Goal: Information Seeking & Learning: Learn about a topic

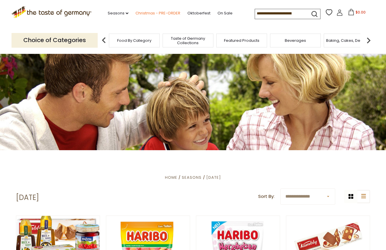
click at [141, 12] on link "Christmas - PRE-ORDER" at bounding box center [157, 13] width 45 height 6
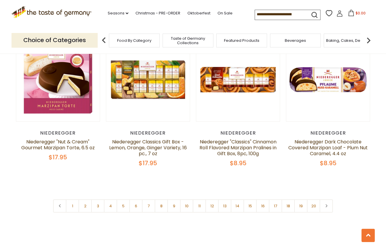
scroll to position [1349, 0]
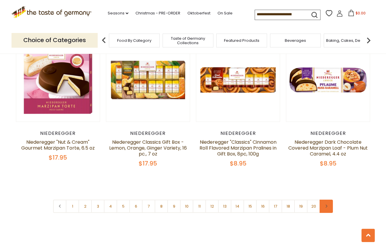
click at [327, 205] on icon at bounding box center [326, 206] width 4 height 3
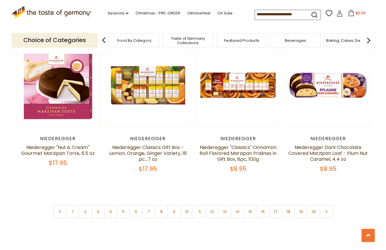
scroll to position [1369, 0]
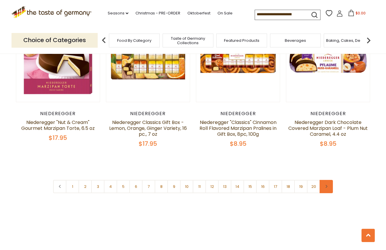
click at [327, 185] on icon at bounding box center [326, 186] width 4 height 3
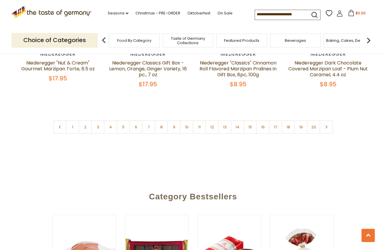
scroll to position [1431, 0]
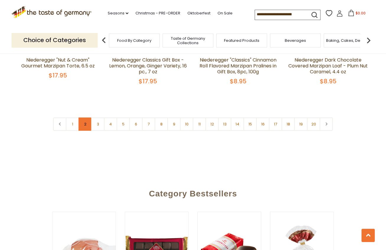
click at [85, 118] on link "2" at bounding box center [84, 124] width 13 height 13
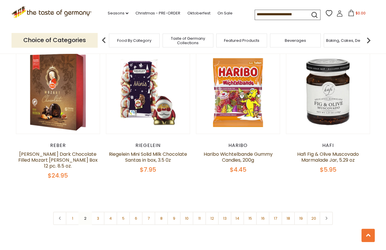
scroll to position [1347, 0]
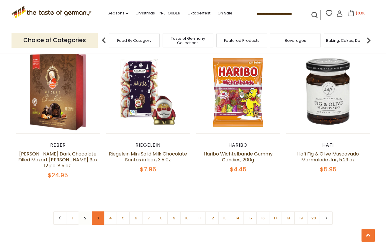
click at [98, 212] on link "3" at bounding box center [97, 218] width 13 height 13
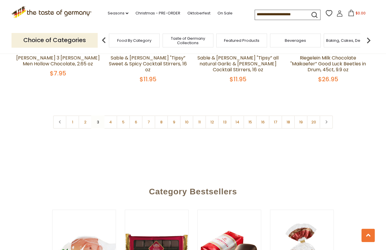
scroll to position [1428, 0]
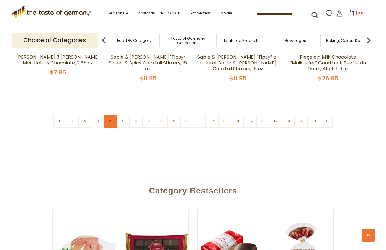
click at [111, 115] on link "4" at bounding box center [110, 121] width 13 height 13
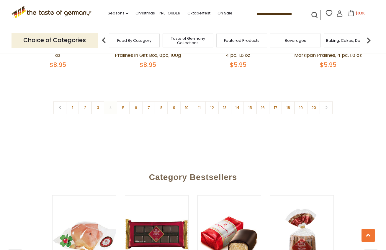
scroll to position [1454, 0]
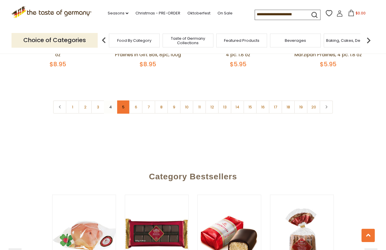
click at [124, 101] on link "5" at bounding box center [123, 107] width 13 height 13
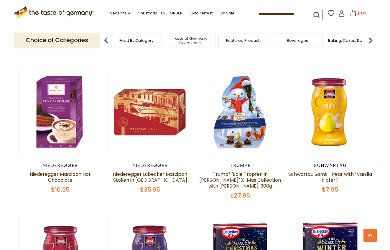
scroll to position [1021, 0]
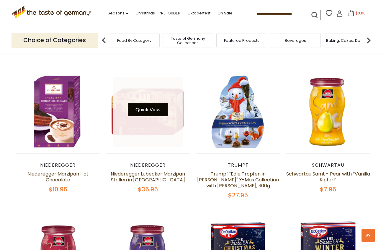
click at [151, 111] on button "Quick View" at bounding box center [148, 109] width 40 height 13
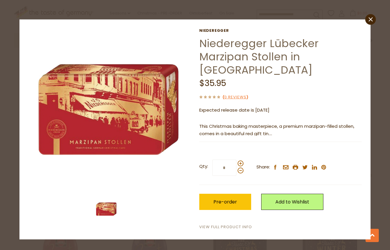
click at [229, 224] on link "View Full Product Info" at bounding box center [225, 227] width 53 height 6
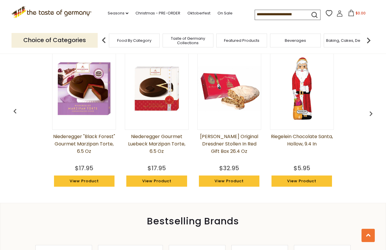
scroll to position [459, 0]
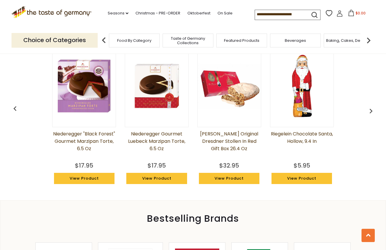
click at [233, 179] on link "View Product" at bounding box center [229, 178] width 60 height 11
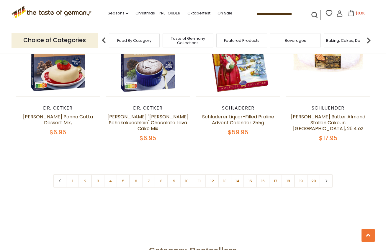
scroll to position [1373, 0]
click at [136, 175] on link "6" at bounding box center [135, 180] width 13 height 13
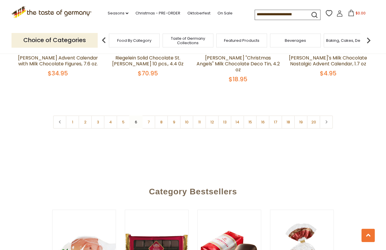
scroll to position [1433, 0]
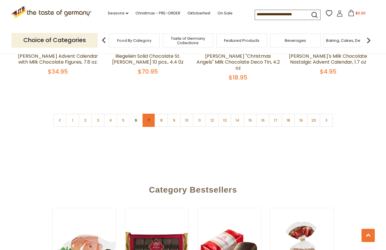
click at [148, 114] on link "7" at bounding box center [148, 120] width 13 height 13
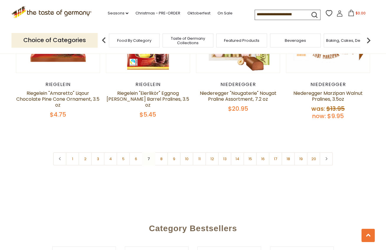
scroll to position [1406, 0]
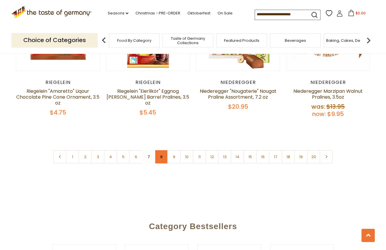
click at [162, 150] on link "8" at bounding box center [161, 156] width 13 height 13
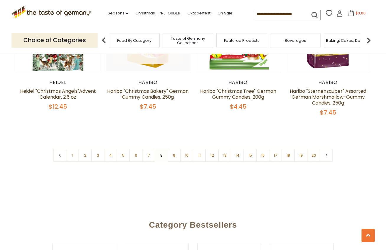
scroll to position [1387, 0]
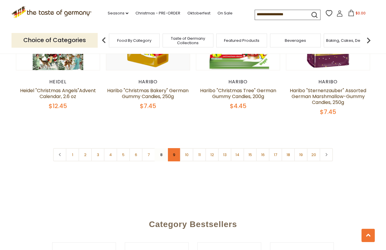
click at [174, 148] on link "9" at bounding box center [173, 154] width 13 height 13
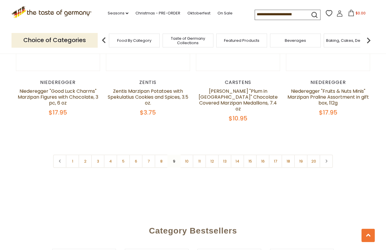
scroll to position [1426, 0]
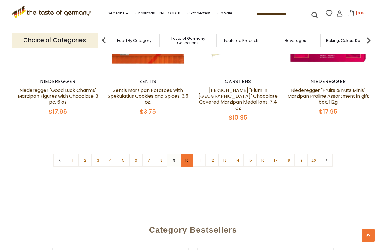
click at [189, 154] on link "10" at bounding box center [186, 160] width 13 height 13
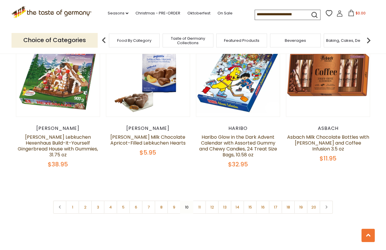
scroll to position [1372, 0]
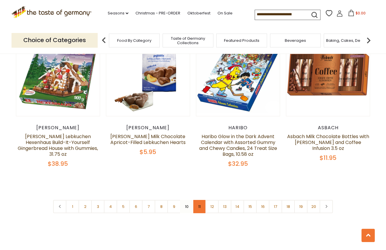
click at [200, 200] on link "11" at bounding box center [199, 206] width 13 height 13
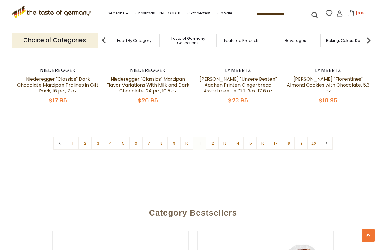
scroll to position [1417, 0]
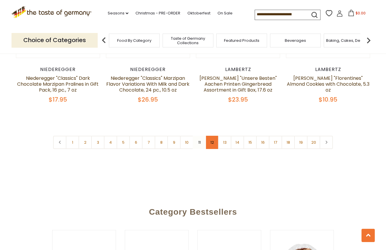
click at [212, 137] on link "12" at bounding box center [211, 142] width 13 height 13
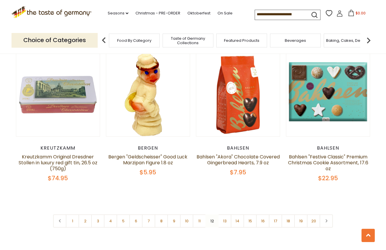
scroll to position [1340, 0]
click at [224, 215] on link "13" at bounding box center [224, 220] width 13 height 13
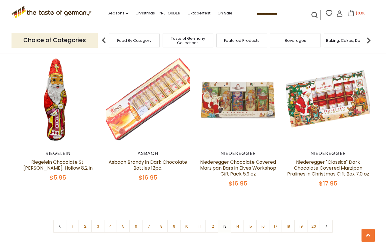
scroll to position [1341, 0]
click at [238, 220] on link "14" at bounding box center [237, 226] width 13 height 13
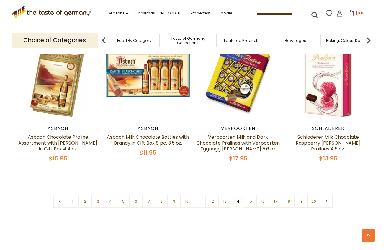
scroll to position [1359, 0]
click at [251, 196] on link "15" at bounding box center [249, 201] width 13 height 13
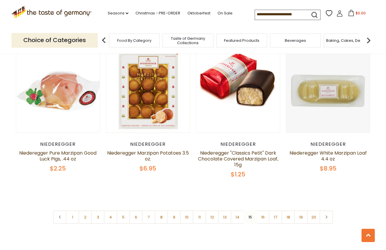
scroll to position [1350, 0]
click at [263, 211] on link "16" at bounding box center [262, 217] width 13 height 13
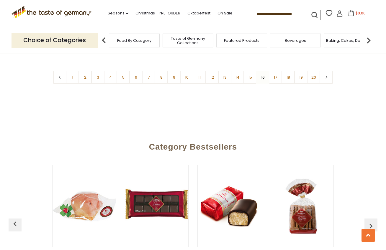
scroll to position [1455, 0]
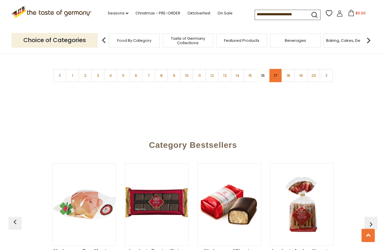
click at [275, 71] on link "17" at bounding box center [275, 75] width 13 height 13
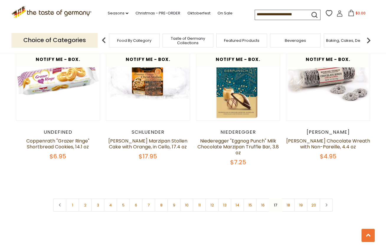
scroll to position [1339, 0]
click at [288, 199] on link "18" at bounding box center [287, 205] width 13 height 13
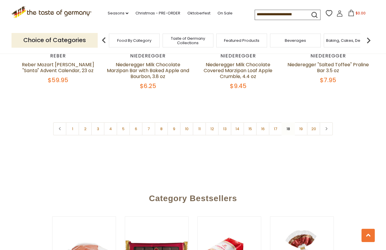
scroll to position [1427, 0]
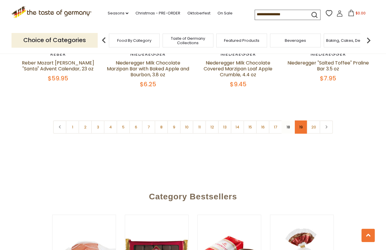
click at [301, 121] on link "19" at bounding box center [300, 127] width 13 height 13
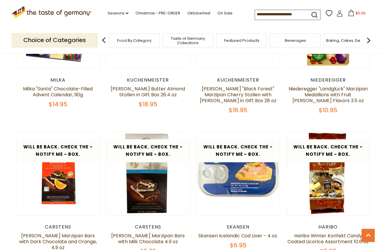
scroll to position [672, 0]
